Goal: Task Accomplishment & Management: Manage account settings

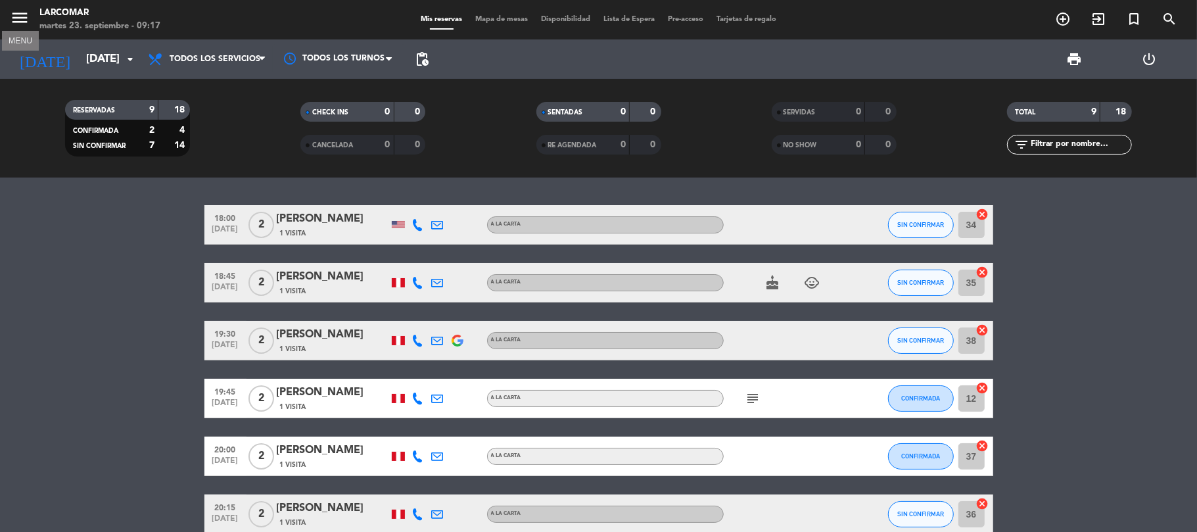
click at [18, 12] on icon "menu" at bounding box center [20, 18] width 20 height 20
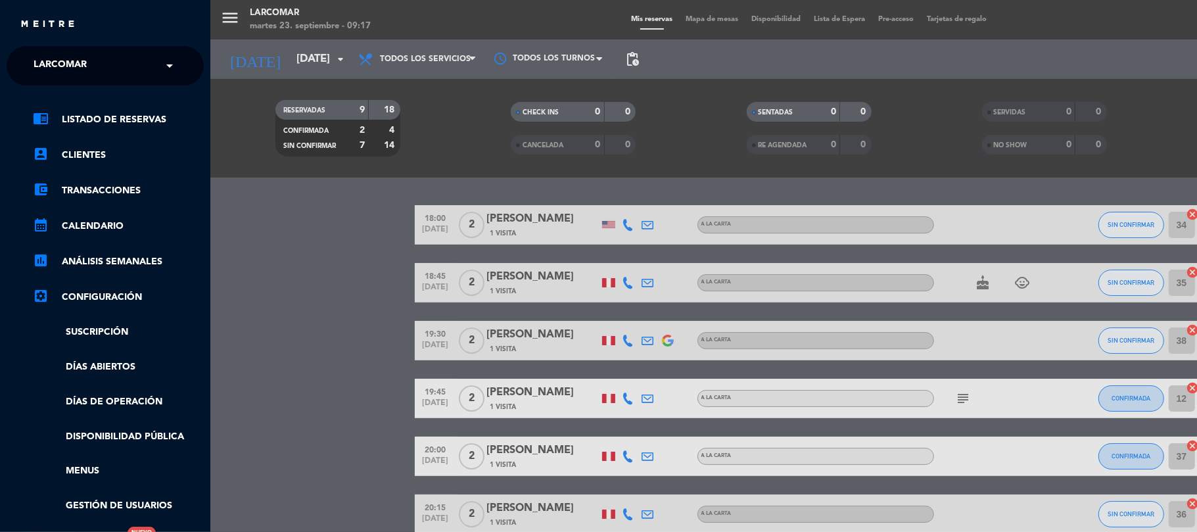
click at [280, 67] on div "menu Larcomar [DATE] 23. septiembre - 09:17 Mis reservas Mapa de mesas Disponib…" at bounding box center [808, 266] width 1197 height 532
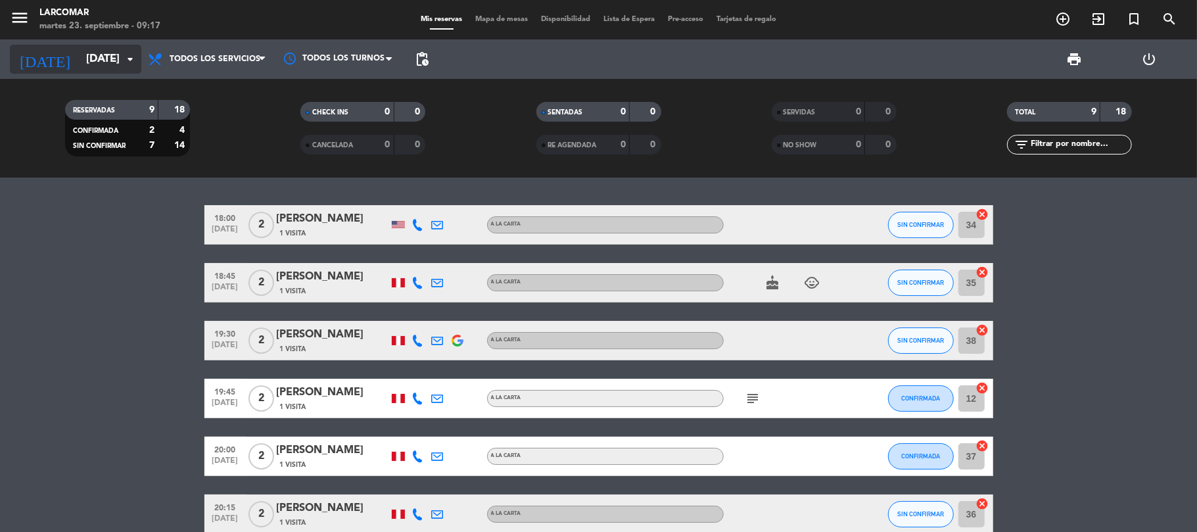
click at [81, 45] on div "[DATE] [DATE] arrow_drop_down" at bounding box center [75, 59] width 131 height 29
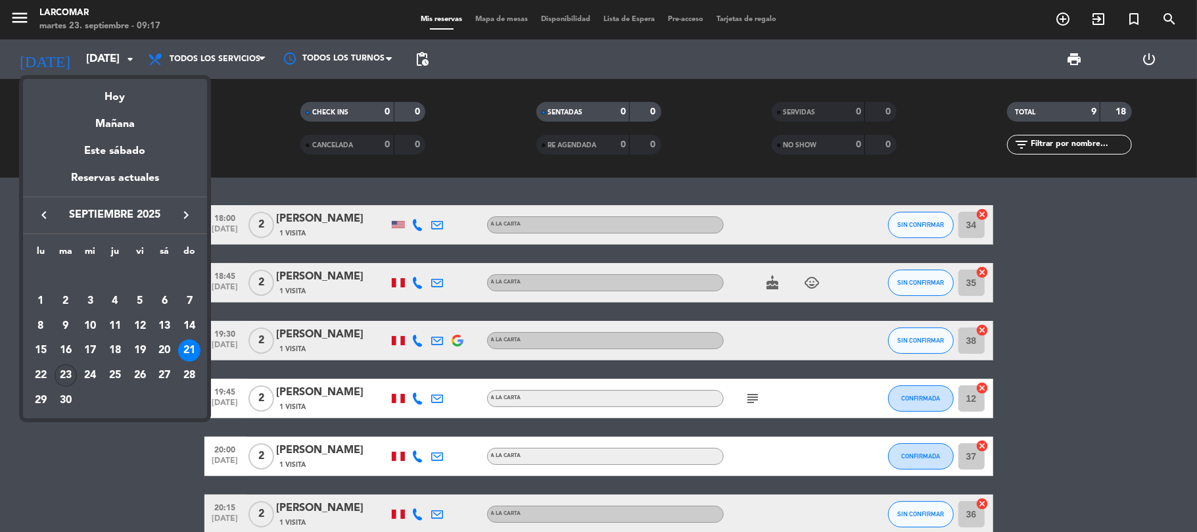
click at [68, 375] on div "23" at bounding box center [66, 375] width 22 height 22
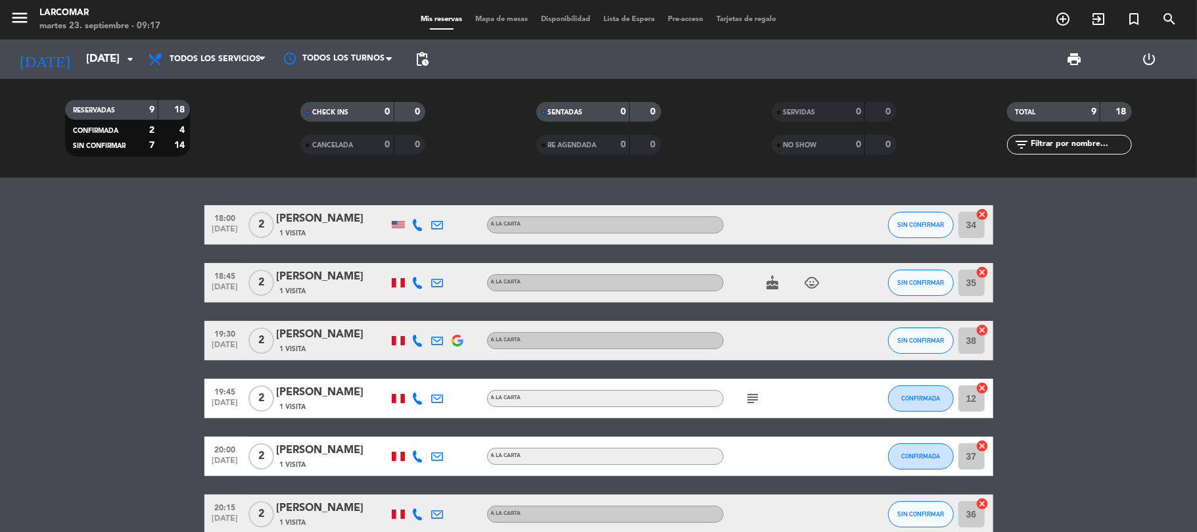
type input "[DATE]"
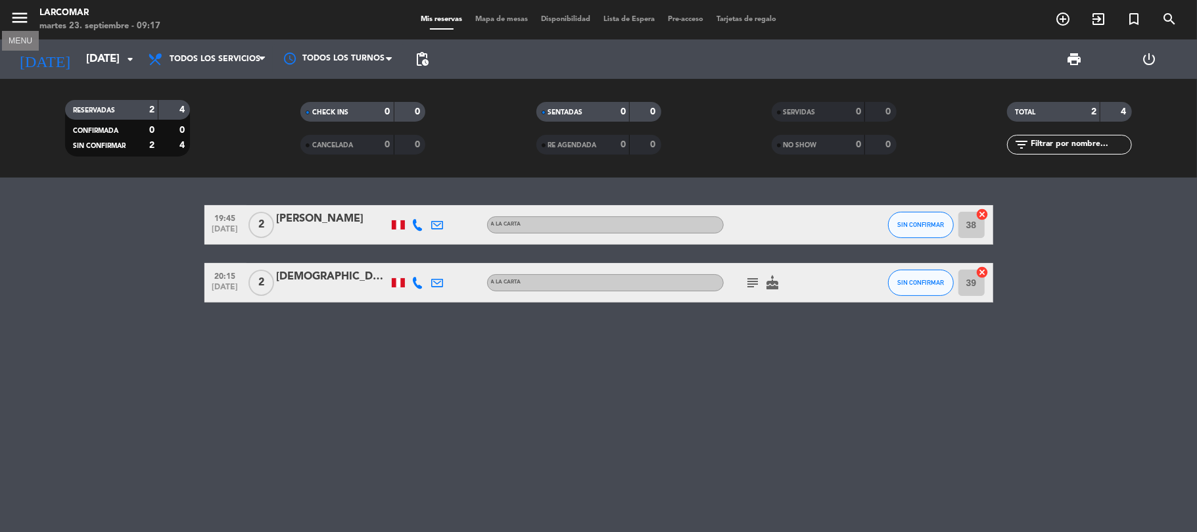
click at [28, 11] on icon "menu" at bounding box center [20, 18] width 20 height 20
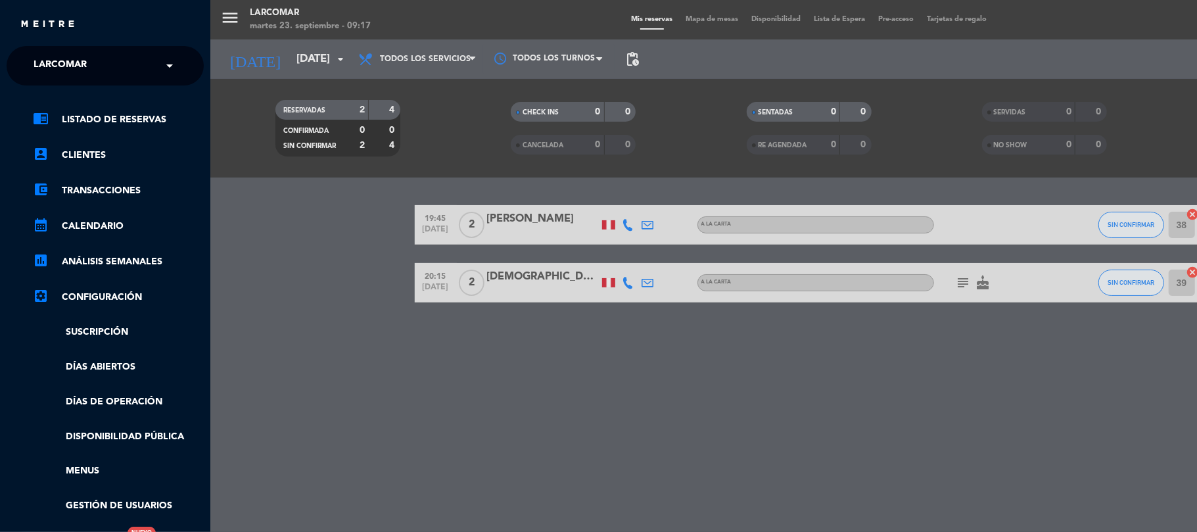
click at [350, 372] on div "menu Larcomar [DATE] 23. septiembre - 09:17 Mis reservas Mapa de mesas Disponib…" at bounding box center [808, 266] width 1197 height 532
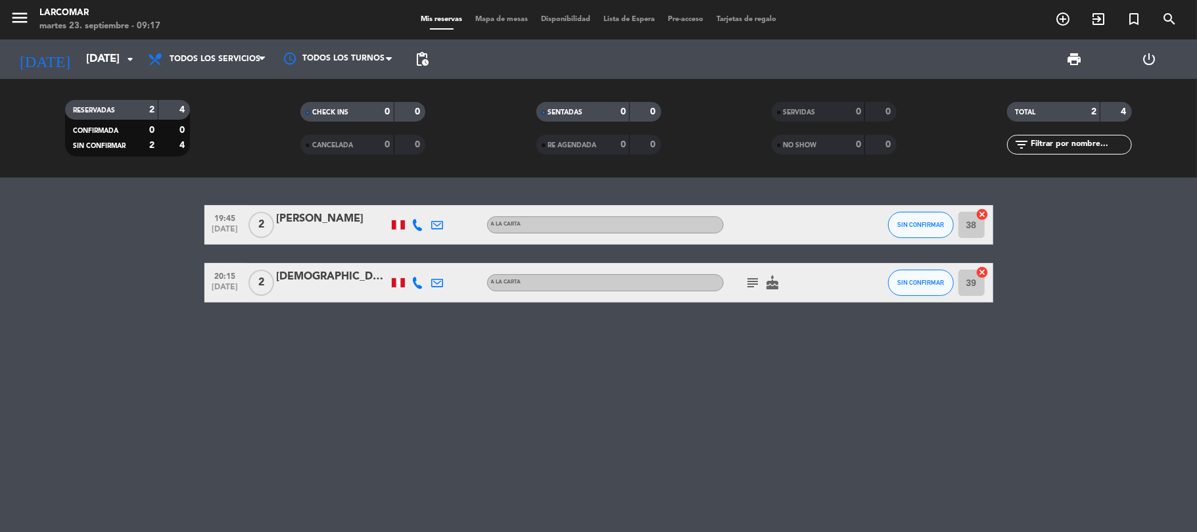
click at [30, 18] on span "menu" at bounding box center [25, 20] width 30 height 31
click at [24, 11] on icon "menu" at bounding box center [20, 18] width 20 height 20
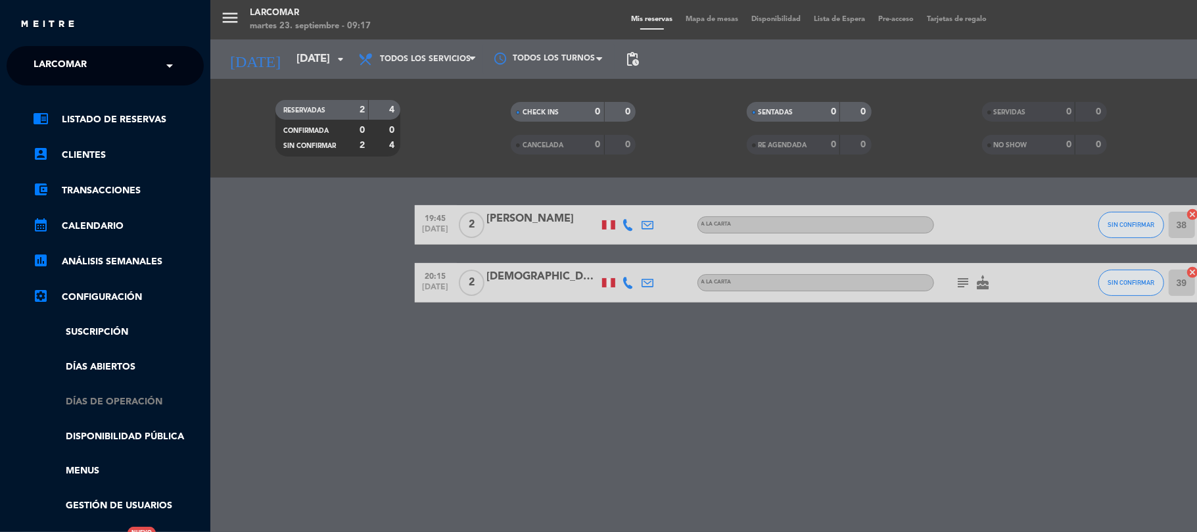
click at [87, 407] on link "Días de Operación" at bounding box center [118, 401] width 171 height 15
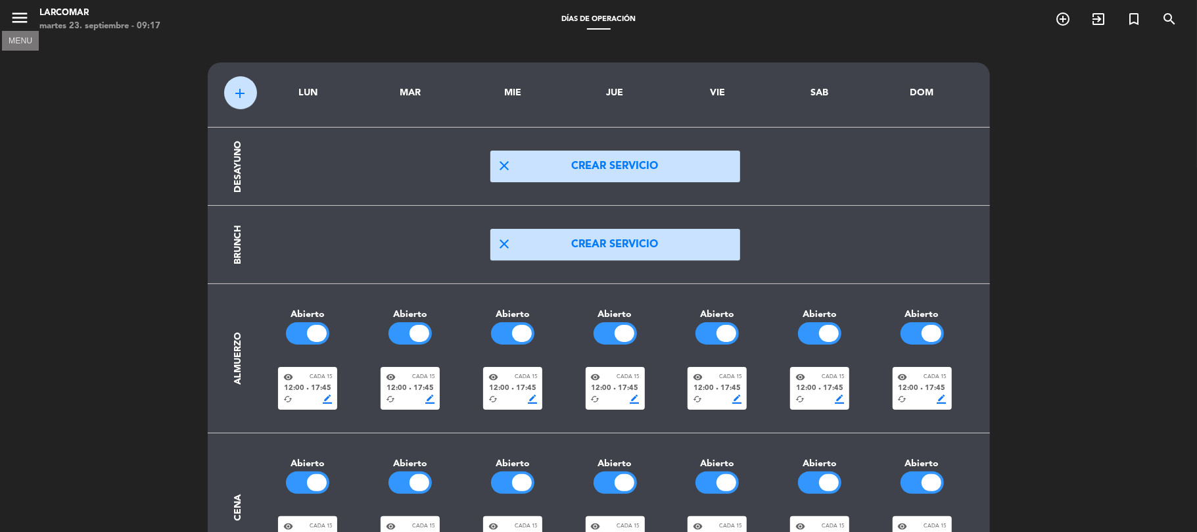
click at [11, 14] on icon "menu" at bounding box center [20, 18] width 20 height 20
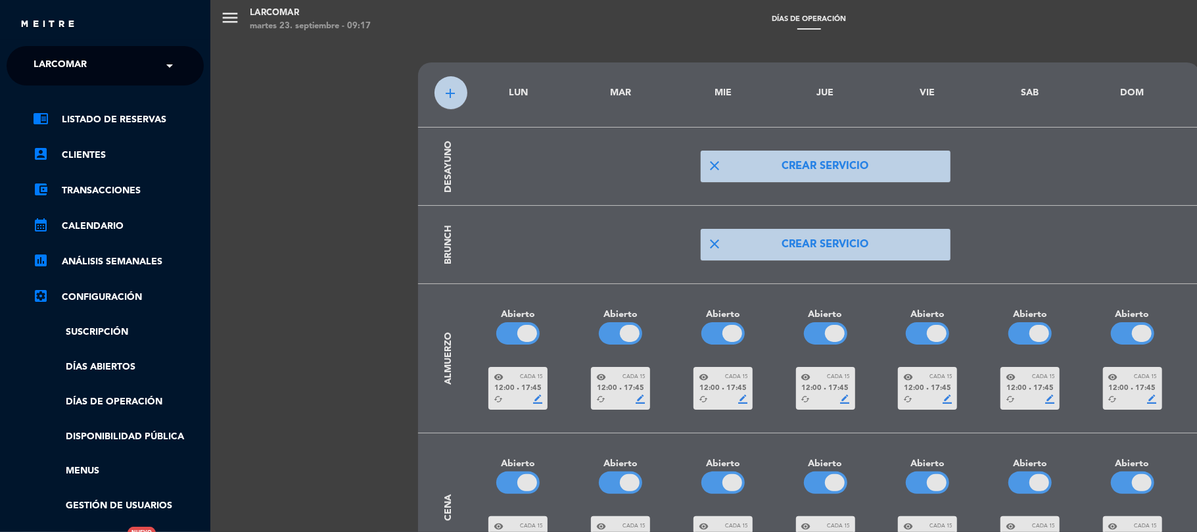
click at [91, 66] on div "× Larcomar" at bounding box center [67, 66] width 78 height 28
click at [198, 222] on link "calendar_month Calendario" at bounding box center [118, 226] width 171 height 16
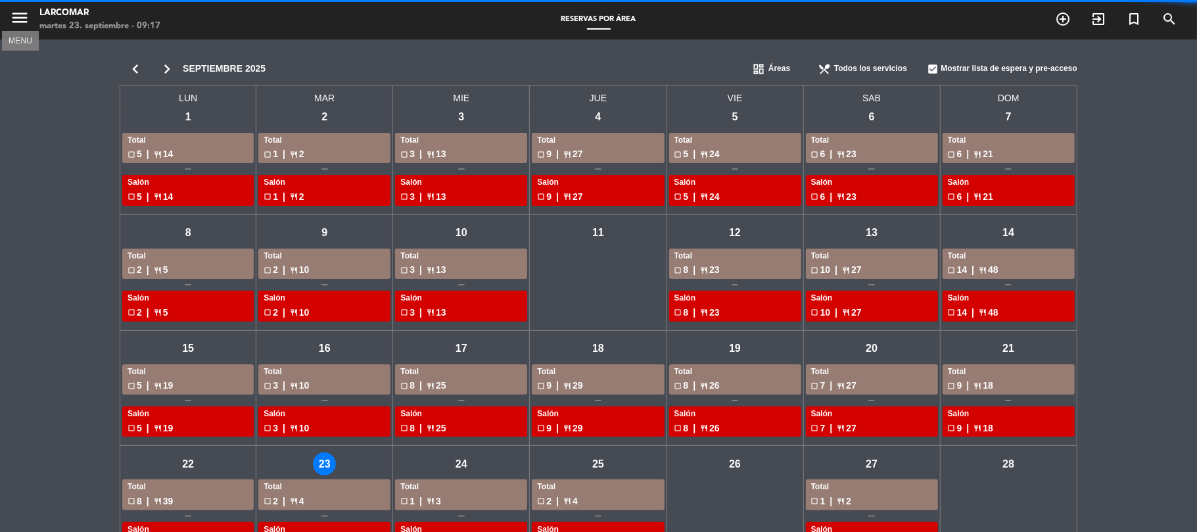
click at [18, 16] on icon "menu" at bounding box center [20, 18] width 20 height 20
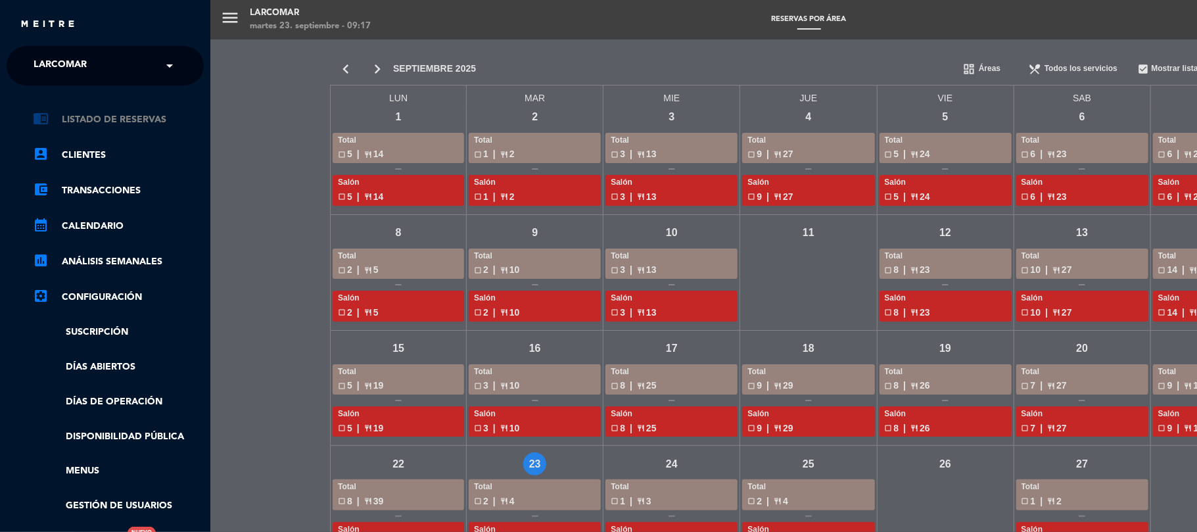
click at [171, 116] on link "chrome_reader_mode Listado de Reservas" at bounding box center [118, 120] width 171 height 16
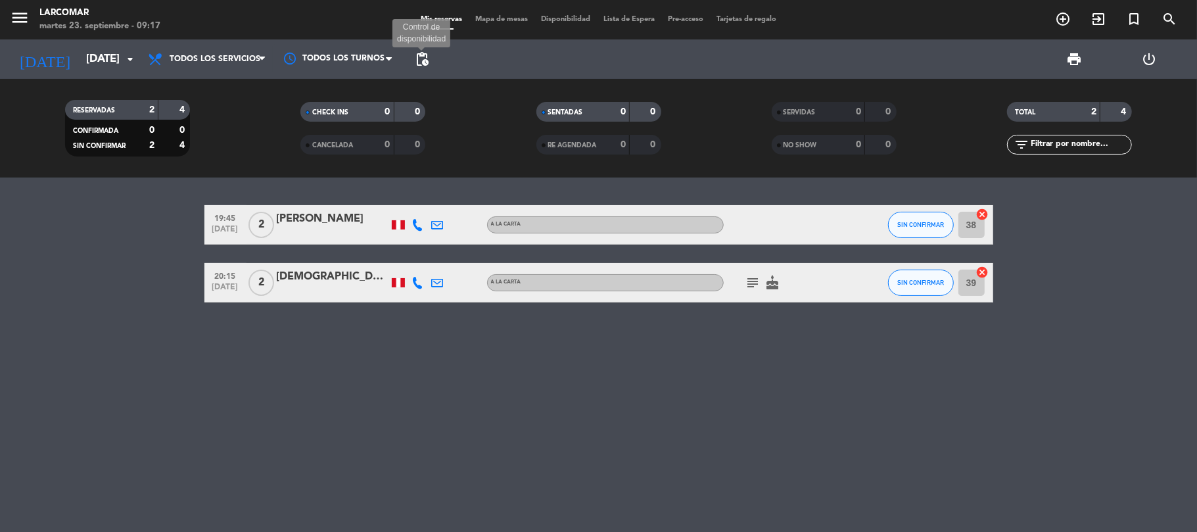
click at [419, 60] on span "pending_actions" at bounding box center [422, 59] width 16 height 16
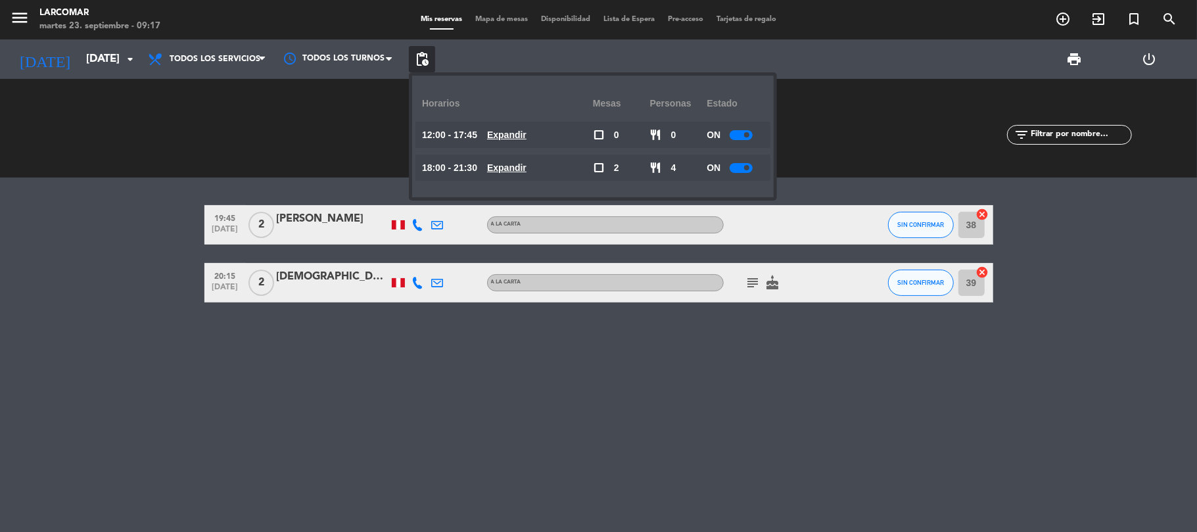
click at [526, 133] on u "Expandir" at bounding box center [506, 134] width 39 height 11
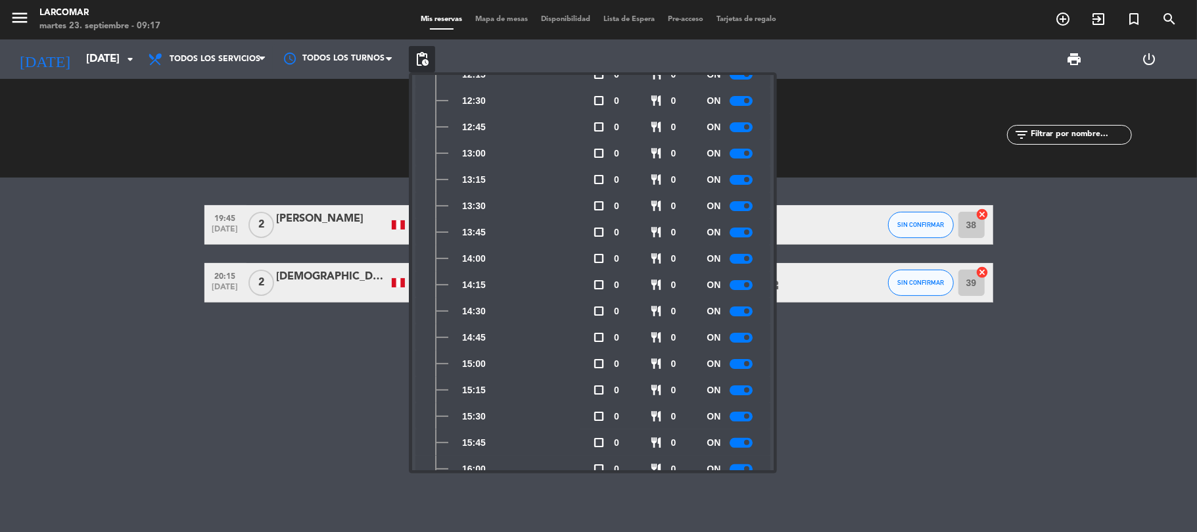
scroll to position [95, 0]
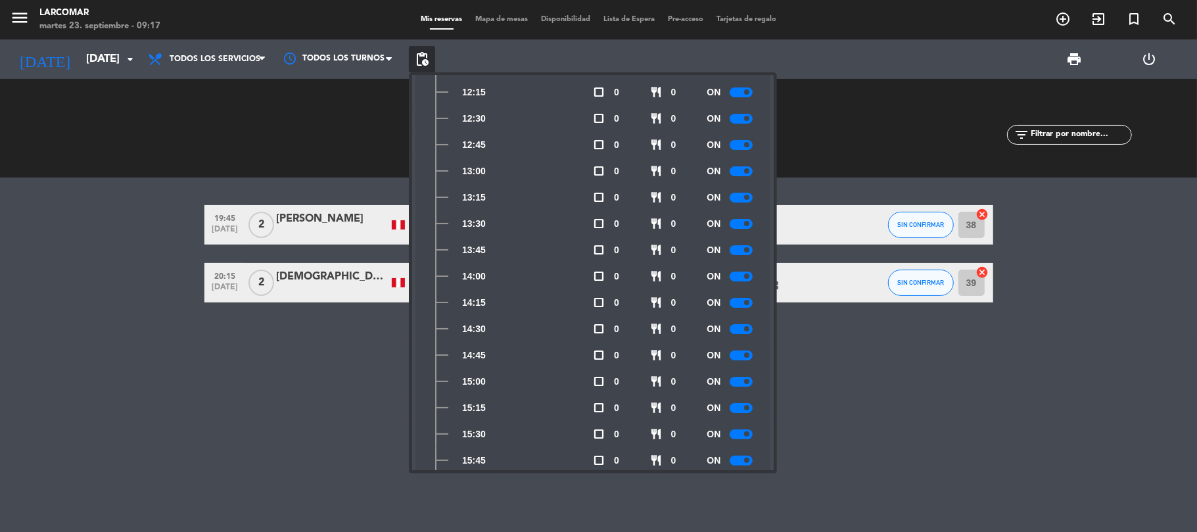
drag, startPoint x: 866, startPoint y: 145, endPoint x: 233, endPoint y: 32, distance: 642.9
click at [863, 143] on div "SERVIDAS 0 0 NO SHOW 0 0" at bounding box center [833, 128] width 235 height 72
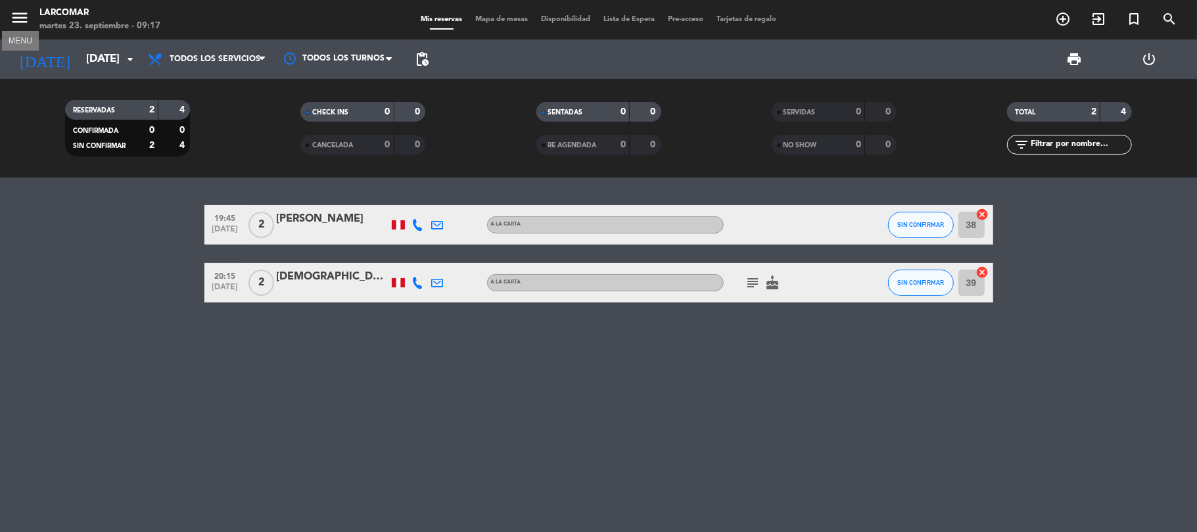
click at [20, 16] on icon "menu" at bounding box center [20, 18] width 20 height 20
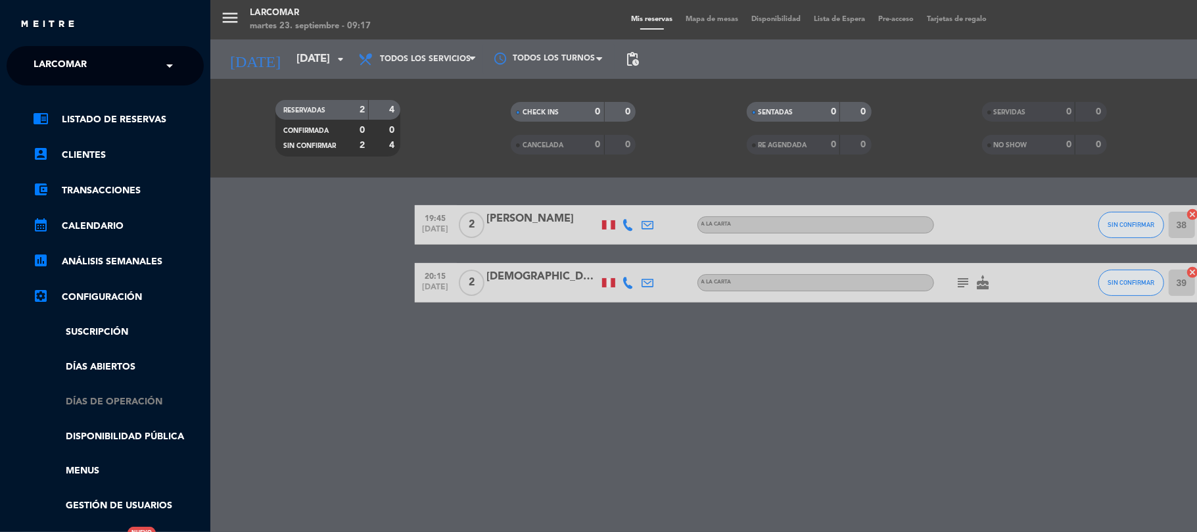
click at [135, 405] on link "Días de Operación" at bounding box center [118, 401] width 171 height 15
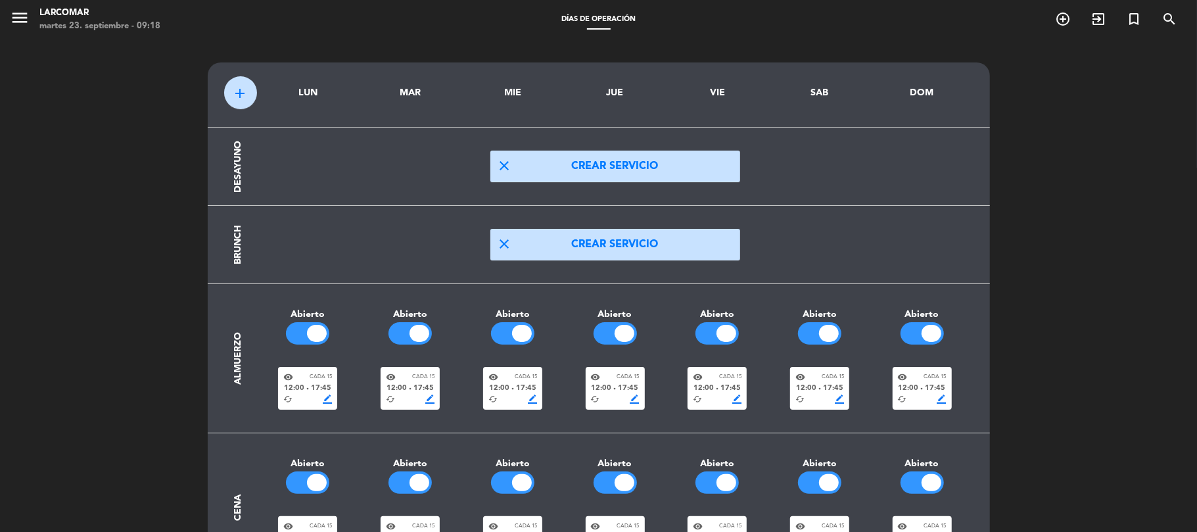
click at [37, 22] on span "menu" at bounding box center [25, 20] width 30 height 31
click at [27, 14] on icon "menu" at bounding box center [20, 18] width 20 height 20
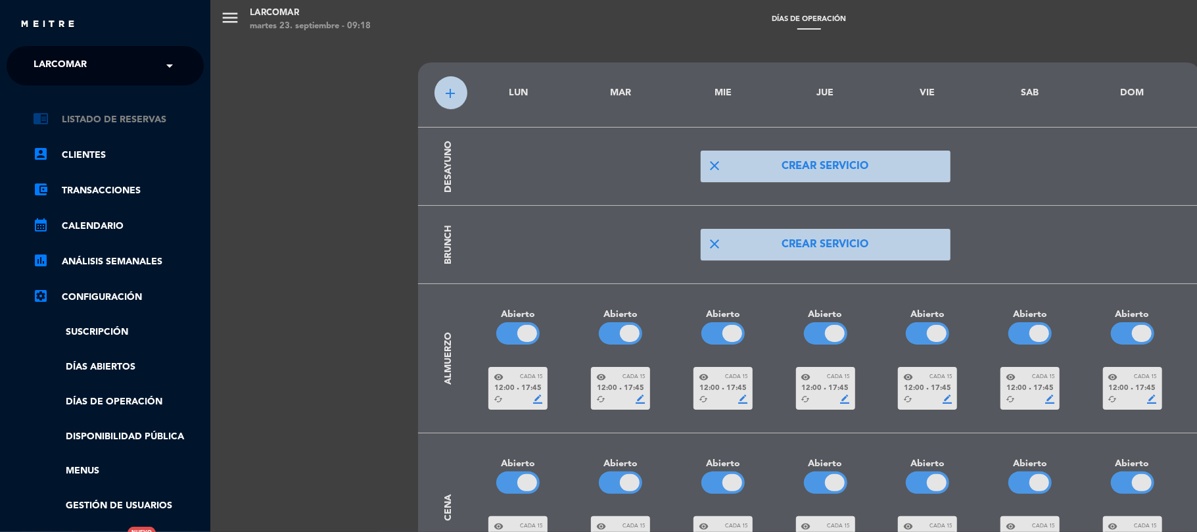
click at [131, 122] on link "chrome_reader_mode Listado de Reservas" at bounding box center [118, 120] width 171 height 16
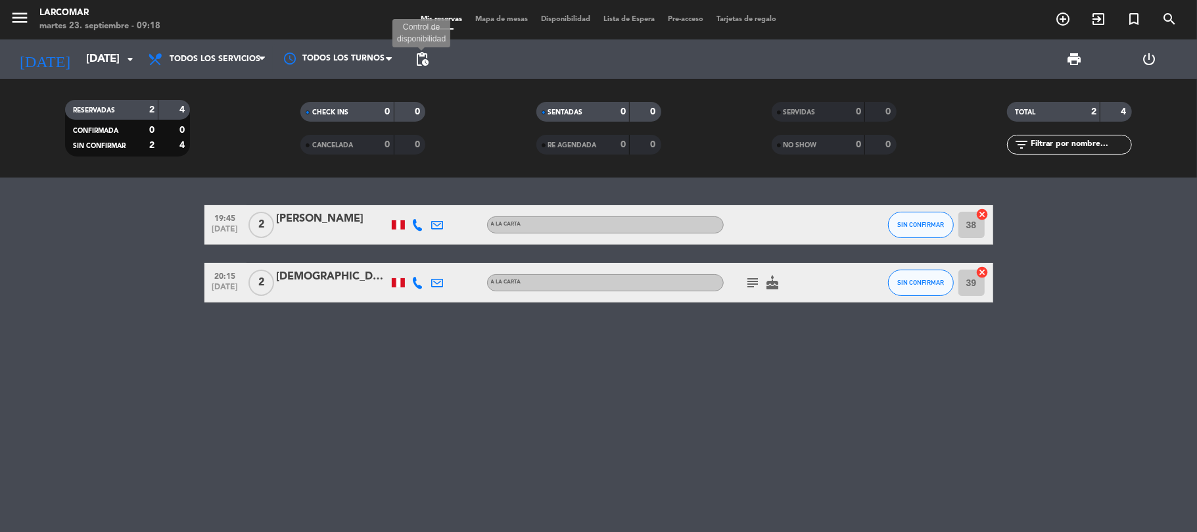
click at [419, 57] on span "pending_actions" at bounding box center [422, 59] width 16 height 16
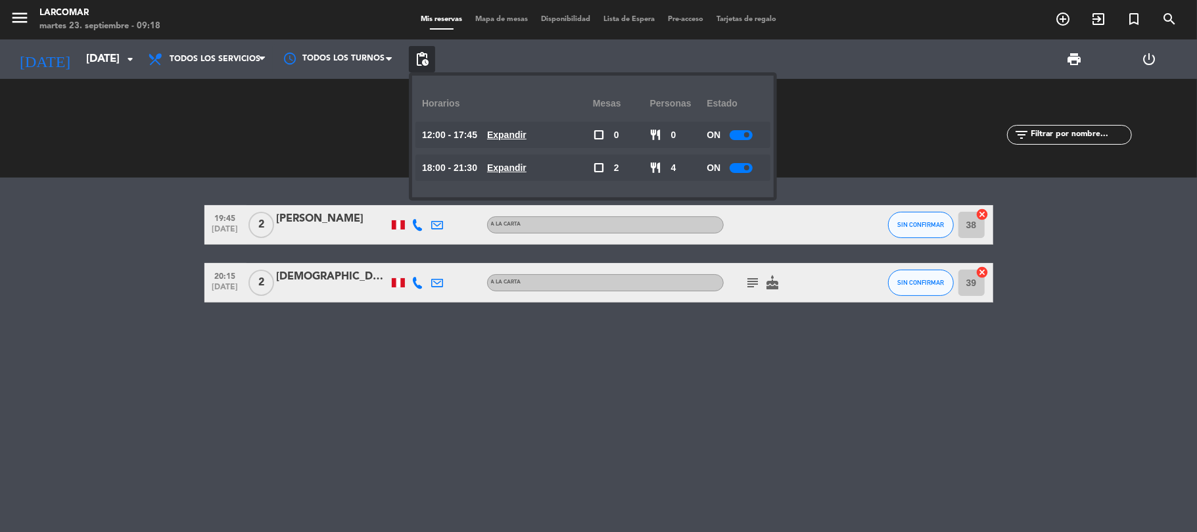
drag, startPoint x: 502, startPoint y: 58, endPoint x: 421, endPoint y: 56, distance: 80.9
click at [501, 58] on div "print power_settings_new" at bounding box center [811, 58] width 752 height 39
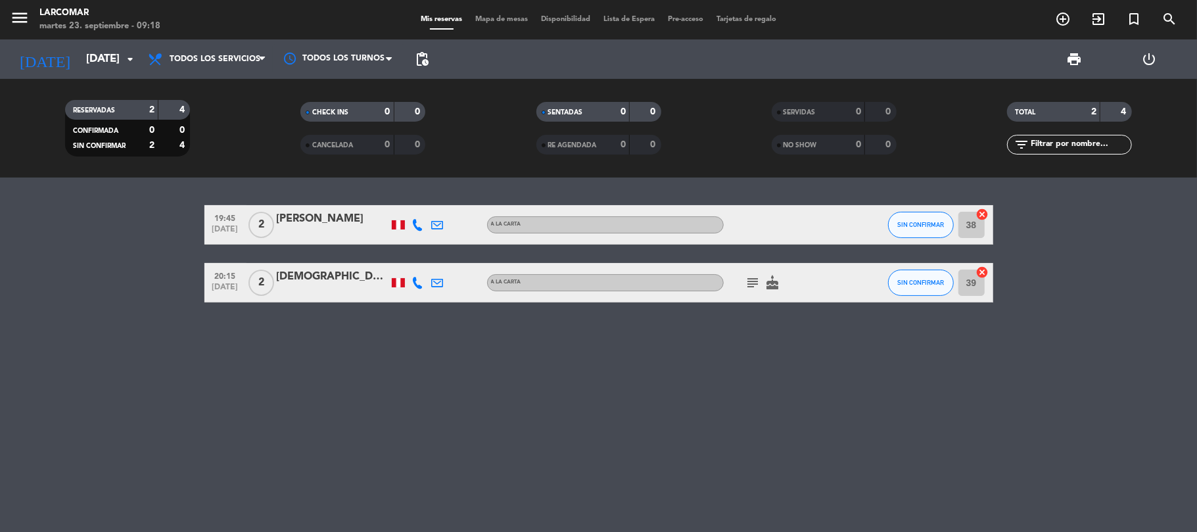
click at [432, 56] on span "pending_actions" at bounding box center [422, 59] width 26 height 26
click at [421, 56] on span "pending_actions" at bounding box center [422, 59] width 16 height 16
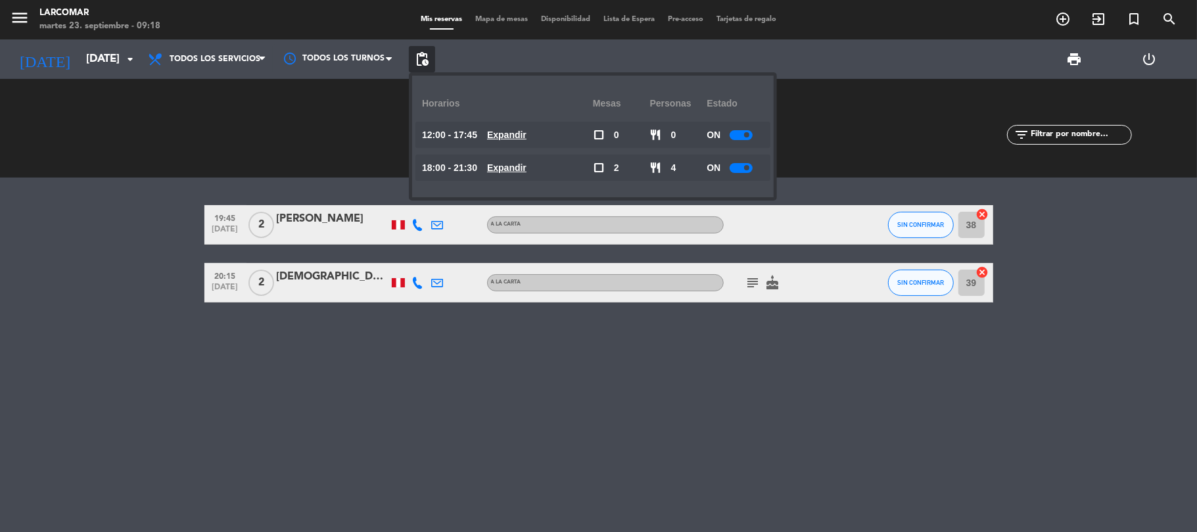
click at [522, 135] on u "Expandir" at bounding box center [506, 134] width 39 height 11
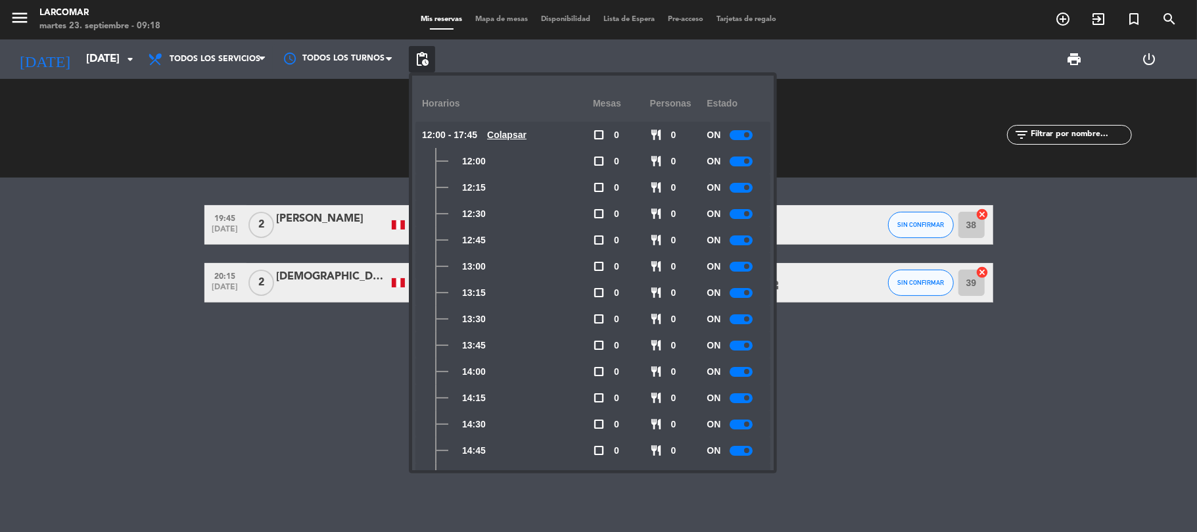
click at [876, 343] on div "19:45 [DATE] 2 [PERSON_NAME] A la carta SIN CONFIRMAR 38 cancel 20:15 [DATE] 2 …" at bounding box center [598, 354] width 1197 height 354
